Goal: Find specific page/section: Find specific page/section

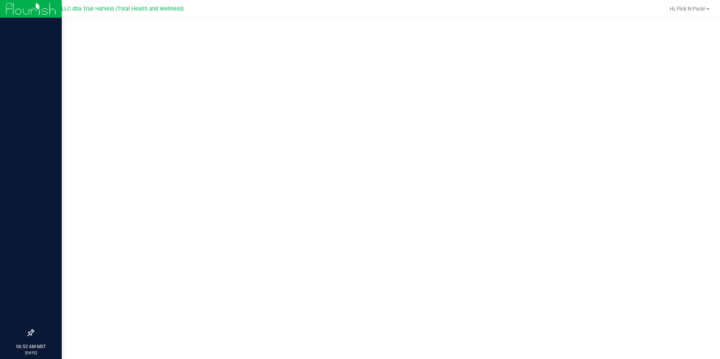
click at [15, 15] on img at bounding box center [31, 9] width 50 height 18
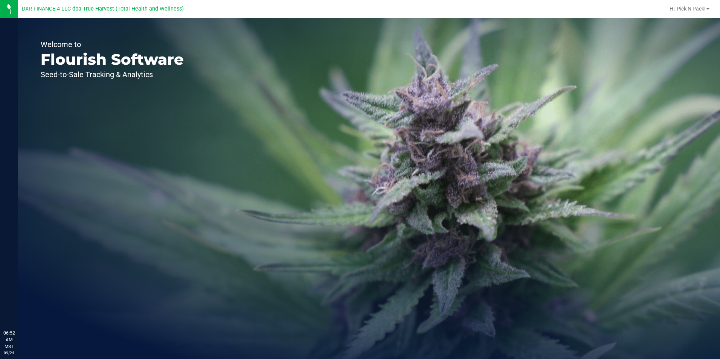
click at [458, 278] on div "Welcome to Flourish Software Seed-to-Sale Tracking & Analytics" at bounding box center [369, 188] width 702 height 341
click at [685, 9] on span "Hi, Pick N Pack!" at bounding box center [688, 9] width 36 height 6
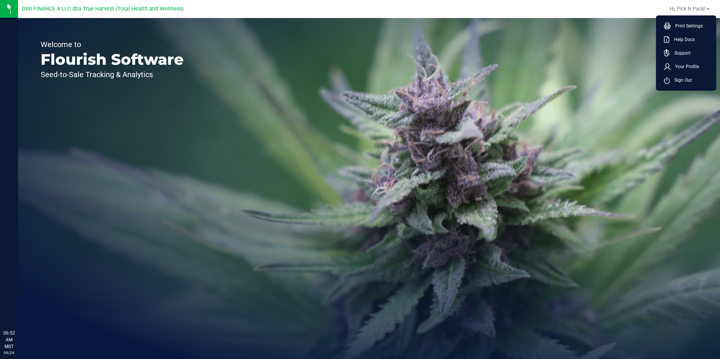
click at [407, 119] on div "Welcome to Flourish Software Seed-to-Sale Tracking & Analytics" at bounding box center [369, 188] width 702 height 341
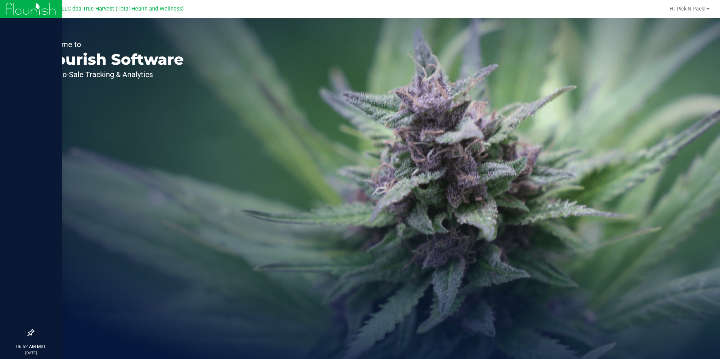
click at [5, 9] on div at bounding box center [31, 9] width 62 height 18
click at [27, 5] on img at bounding box center [31, 9] width 50 height 18
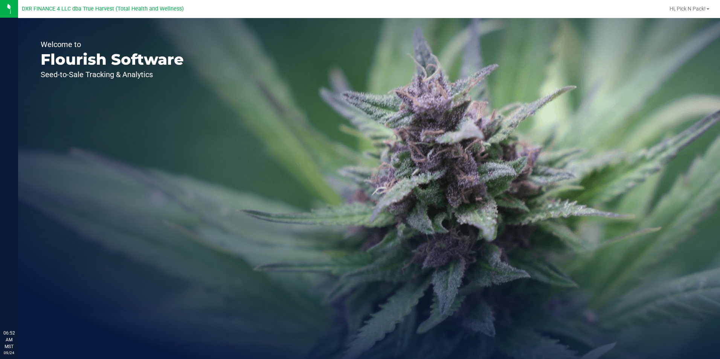
click at [110, 56] on p "Flourish Software" at bounding box center [112, 59] width 143 height 15
click at [56, 53] on p "Flourish Software" at bounding box center [112, 59] width 143 height 15
click at [91, 9] on span "DXR FINANCE 4 LLC dba True Harvest (Total Health and Wellness)" at bounding box center [103, 9] width 162 height 7
click at [142, 4] on div "DXR FINANCE 4 LLC dba True Harvest (Total Health and Wellness)" at bounding box center [103, 8] width 162 height 9
click at [143, 6] on span "DXR FINANCE 4 LLC dba True Harvest (Total Health and Wellness)" at bounding box center [103, 9] width 162 height 7
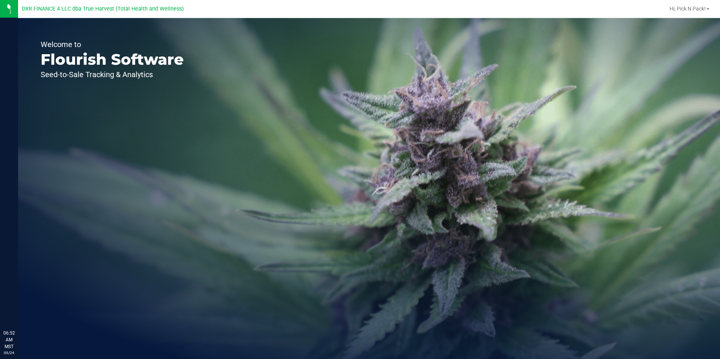
drag, startPoint x: 432, startPoint y: 214, endPoint x: 437, endPoint y: 187, distance: 27.9
click at [432, 214] on div "Welcome to Flourish Software Seed-to-Sale Tracking & Analytics" at bounding box center [369, 188] width 702 height 341
drag, startPoint x: 424, startPoint y: 133, endPoint x: 87, endPoint y: 49, distance: 347.5
click at [423, 133] on div "Welcome to Flourish Software Seed-to-Sale Tracking & Analytics" at bounding box center [369, 188] width 702 height 341
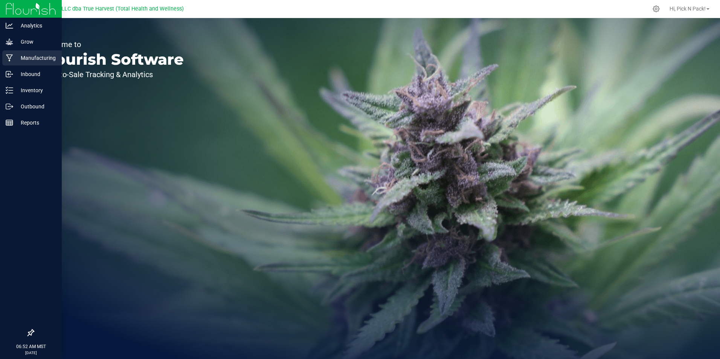
click at [44, 57] on p "Manufacturing" at bounding box center [35, 57] width 45 height 9
